Goal: Information Seeking & Learning: Learn about a topic

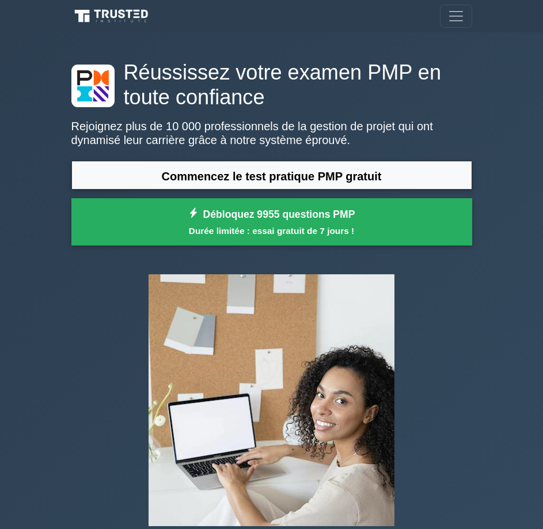
drag, startPoint x: 0, startPoint y: 0, endPoint x: 372, endPoint y: 146, distance: 399.8
click at [372, 146] on p "Rejoignez plus de 10 000 professionnels de la gestion de projet qui ont dynamis…" at bounding box center [271, 133] width 401 height 28
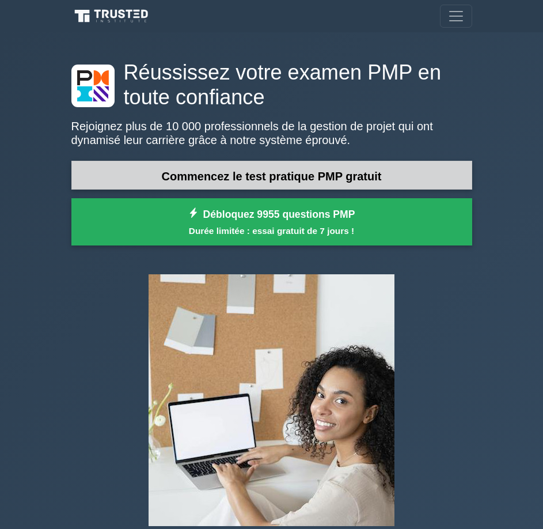
click at [365, 180] on font "Commencez le test pratique PMP gratuit" at bounding box center [272, 175] width 220 height 13
click at [273, 173] on font "Commencez le test pratique PMP gratuit" at bounding box center [272, 175] width 220 height 13
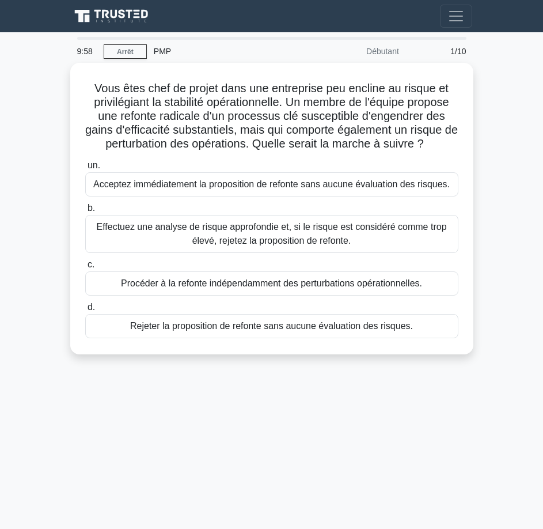
click at [365, 180] on font "Acceptez immédiatement la proposition de refonte sans aucune évaluation des ris…" at bounding box center [271, 184] width 357 height 10
click at [85, 169] on input "un. Acceptez immédiatement la proposition de refonte sans aucune évaluation des…" at bounding box center [85, 165] width 0 height 7
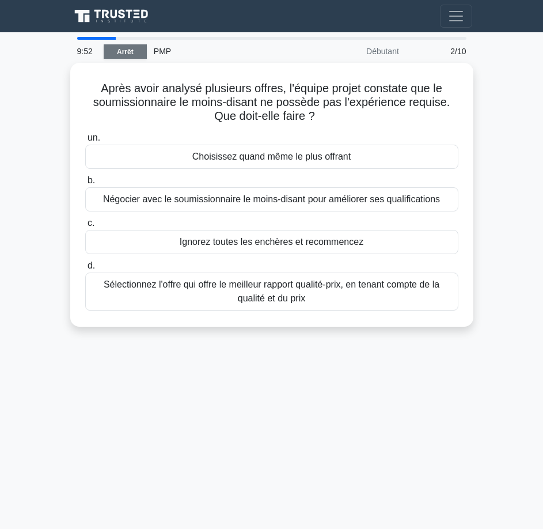
click at [119, 54] on font "Arrêt" at bounding box center [125, 51] width 17 height 8
